Goal: Task Accomplishment & Management: Complete application form

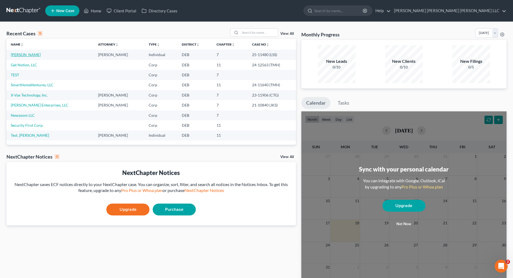
click at [18, 54] on link "[PERSON_NAME]" at bounding box center [26, 54] width 30 height 5
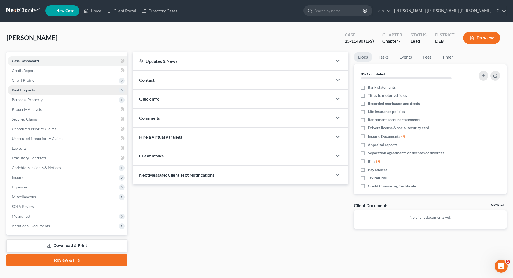
click at [32, 91] on span "Real Property" at bounding box center [23, 90] width 23 height 5
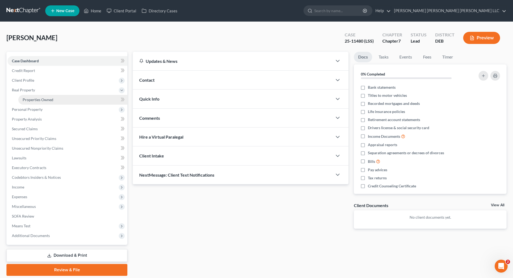
click at [34, 99] on span "Properties Owned" at bounding box center [38, 99] width 31 height 5
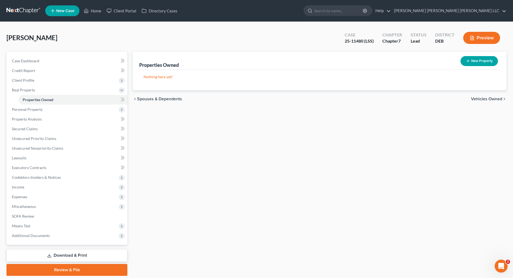
click at [474, 60] on button "New Property" at bounding box center [479, 61] width 37 height 10
select select "0"
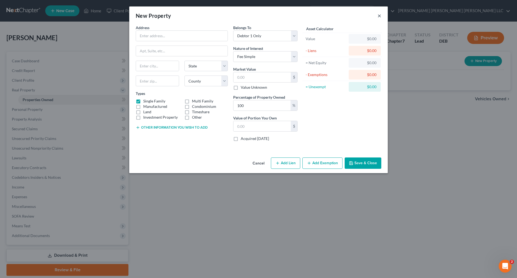
click at [380, 17] on button "×" at bounding box center [380, 15] width 4 height 6
